Goal: Check status: Check status

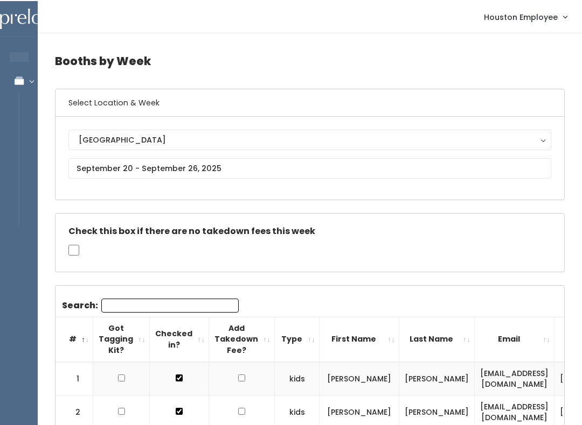
scroll to position [0, 209]
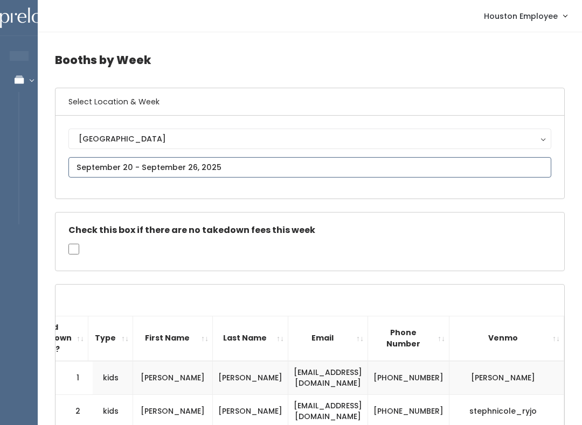
click at [173, 165] on input "text" at bounding box center [309, 167] width 482 height 20
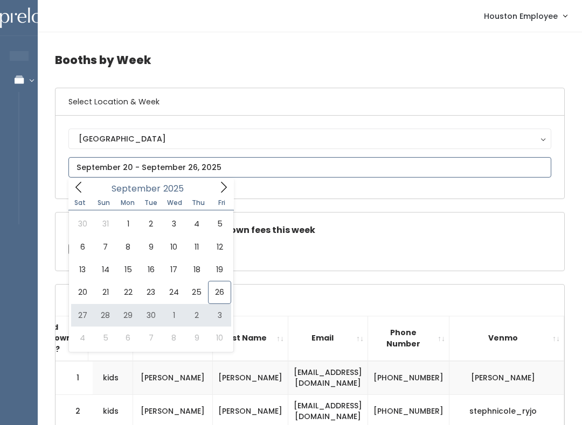
type input "September 27 to October 3"
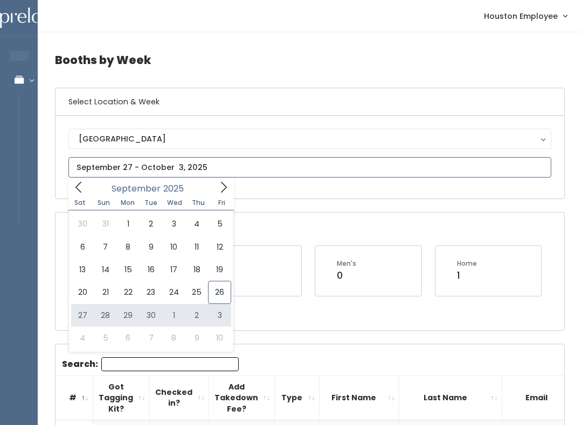
type input "September 27 to October 3"
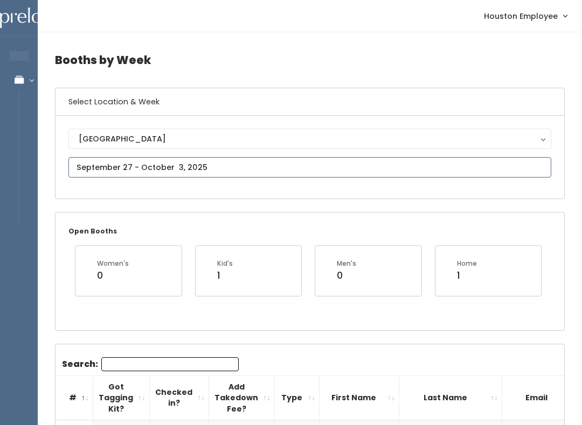
click at [175, 159] on input "text" at bounding box center [309, 167] width 482 height 20
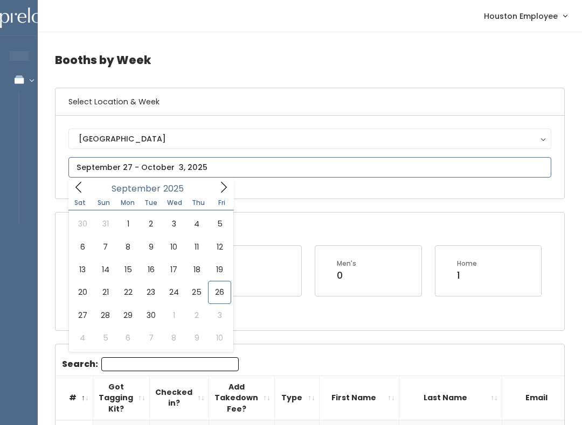
type input "[DATE] to [DATE]"
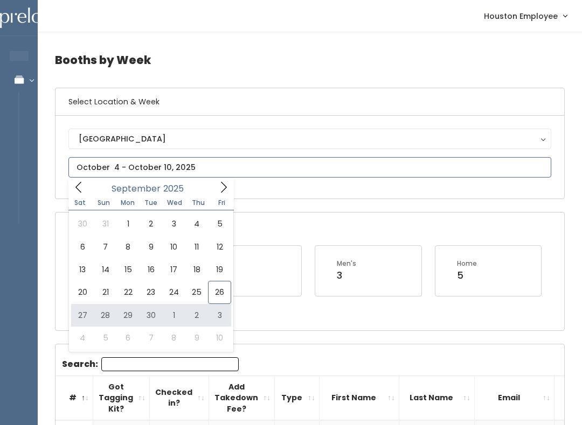
type input "[DATE] to [DATE]"
